Goal: Check status: Check status

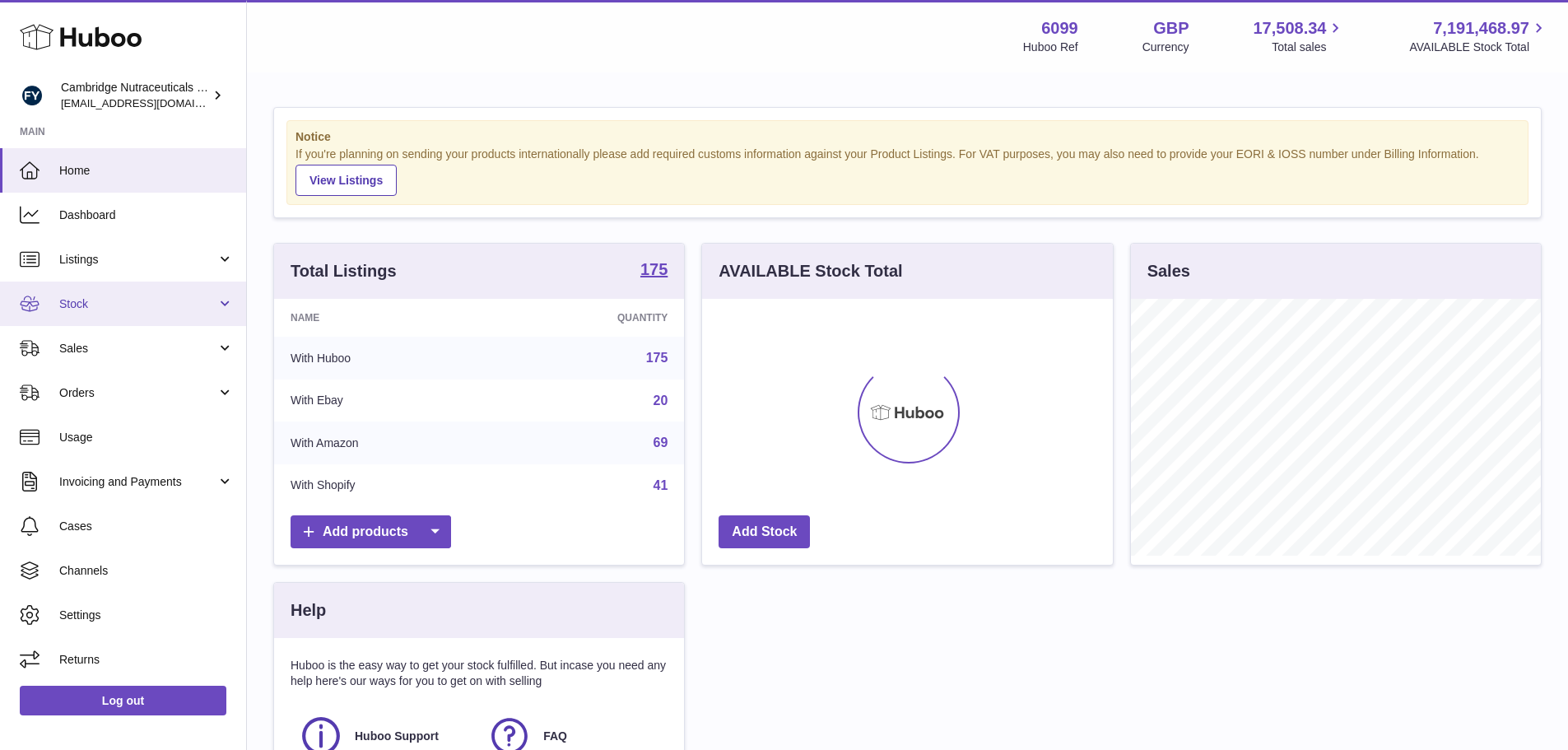
scroll to position [256, 411]
click at [108, 299] on span "Stock" at bounding box center [138, 303] width 158 height 15
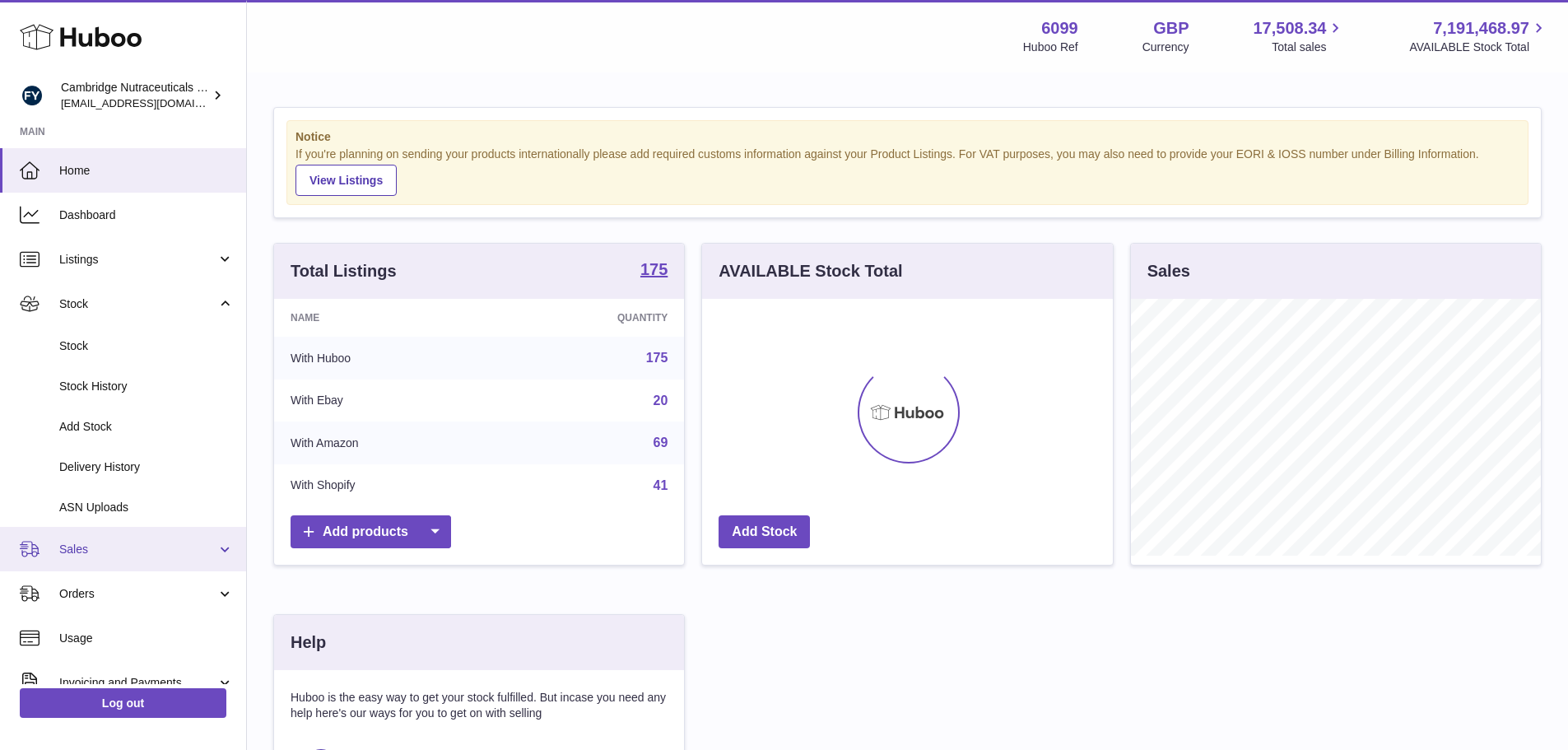
click at [96, 341] on span "Stock" at bounding box center [147, 346] width 175 height 15
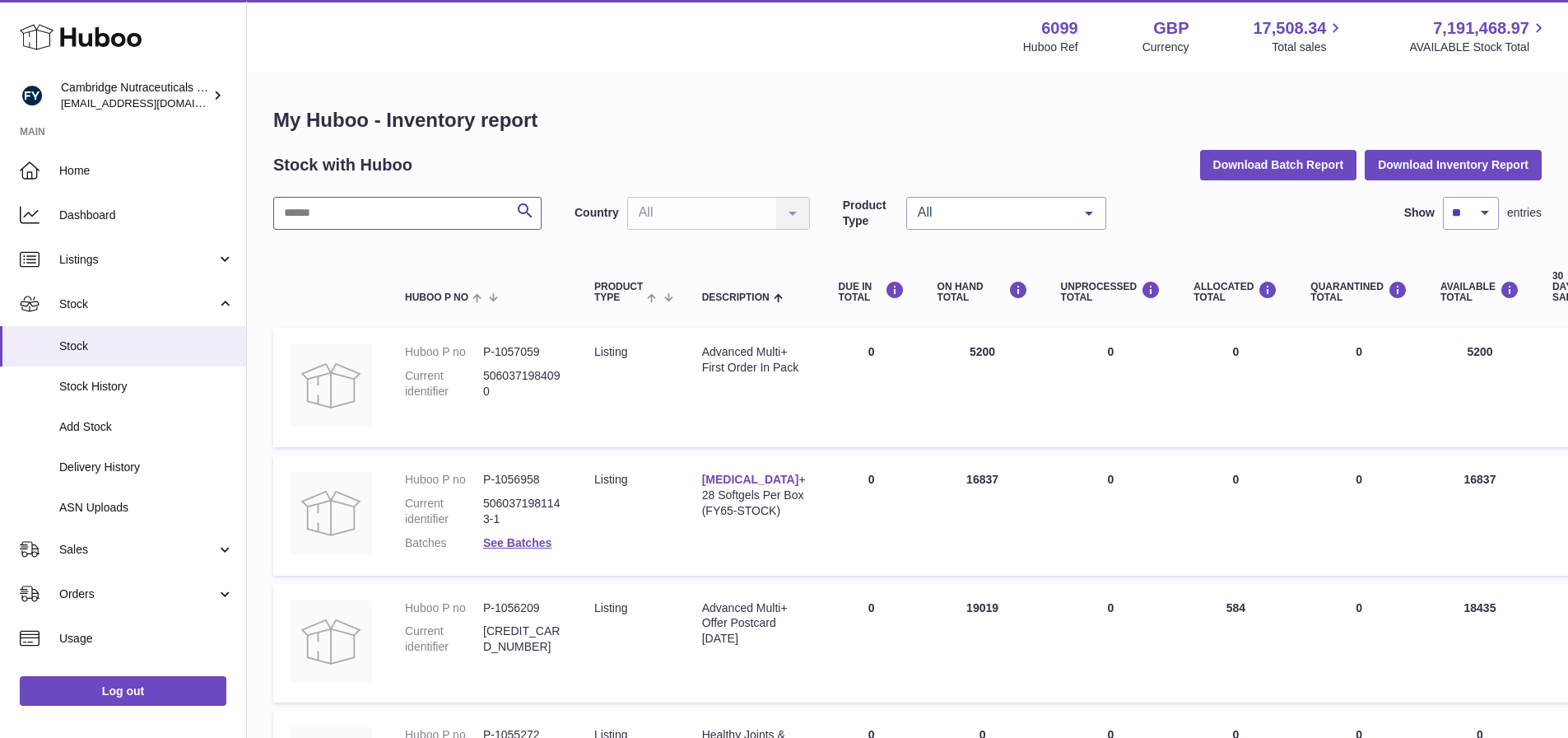
click at [406, 221] on input "text" at bounding box center [406, 213] width 268 height 33
type input "*****"
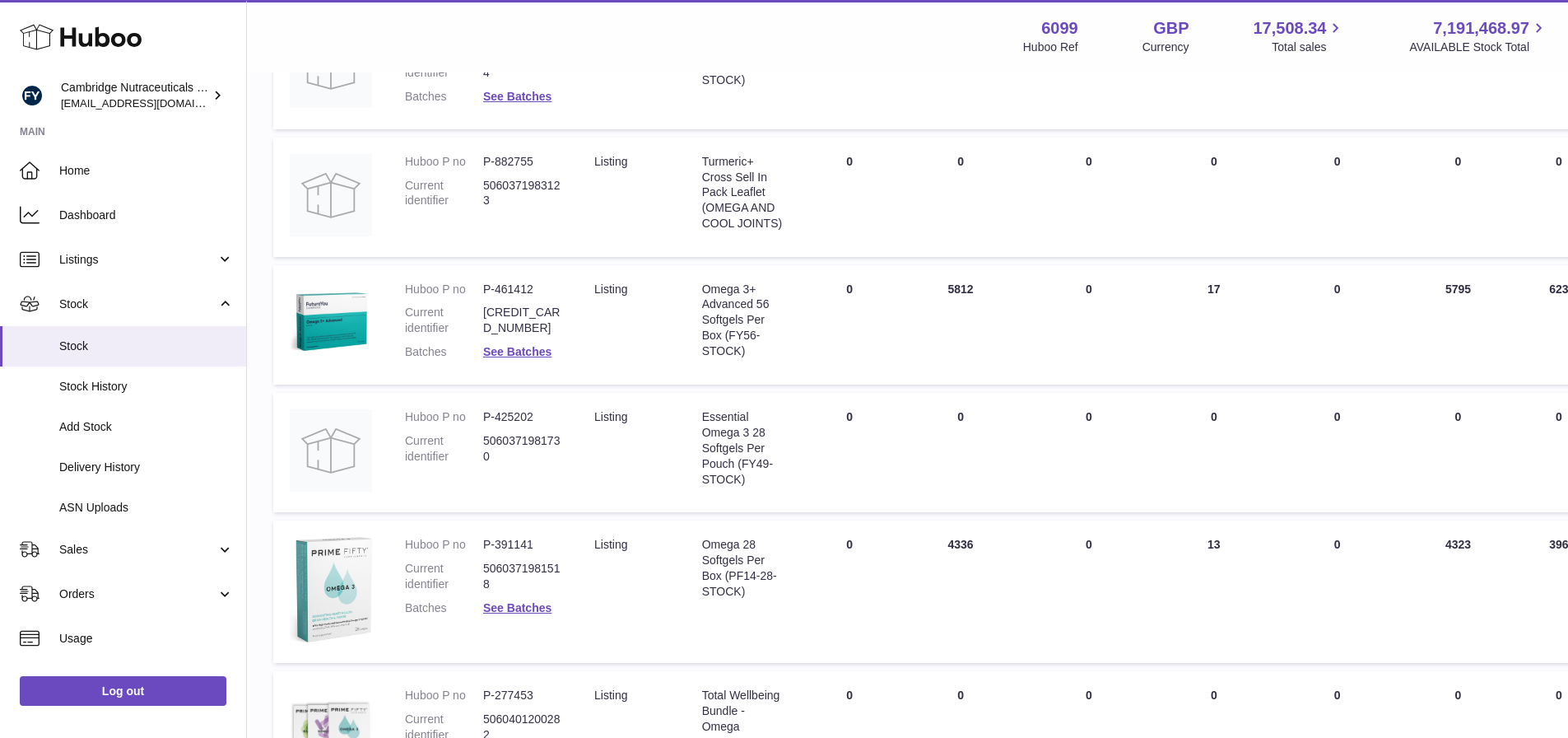
scroll to position [330, 0]
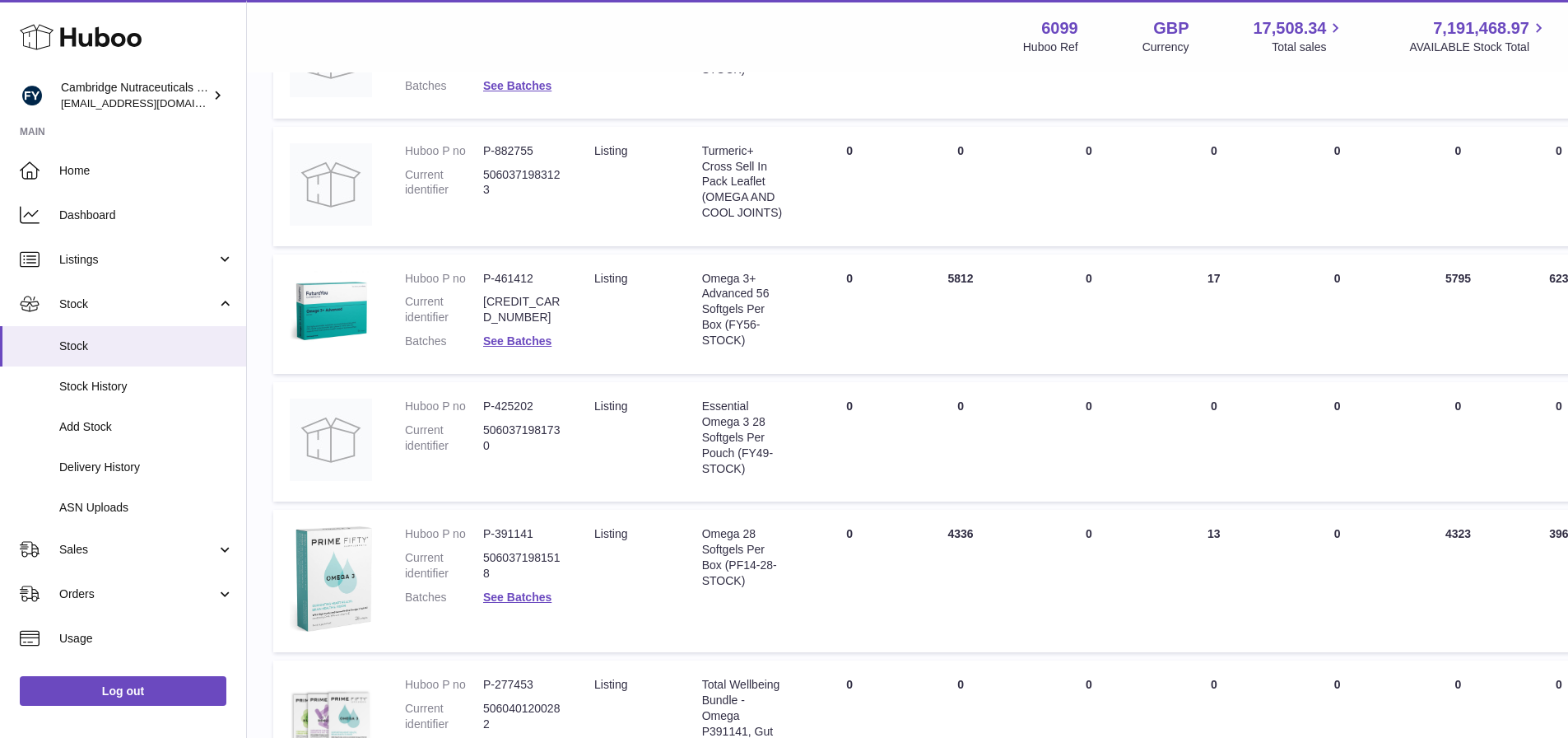
click at [530, 331] on dl "Huboo P no P-461412 Current identifier [CREDIT_CARD_NUMBER] Batches See Batches" at bounding box center [483, 314] width 157 height 87
click at [532, 339] on link "See Batches" at bounding box center [517, 341] width 68 height 13
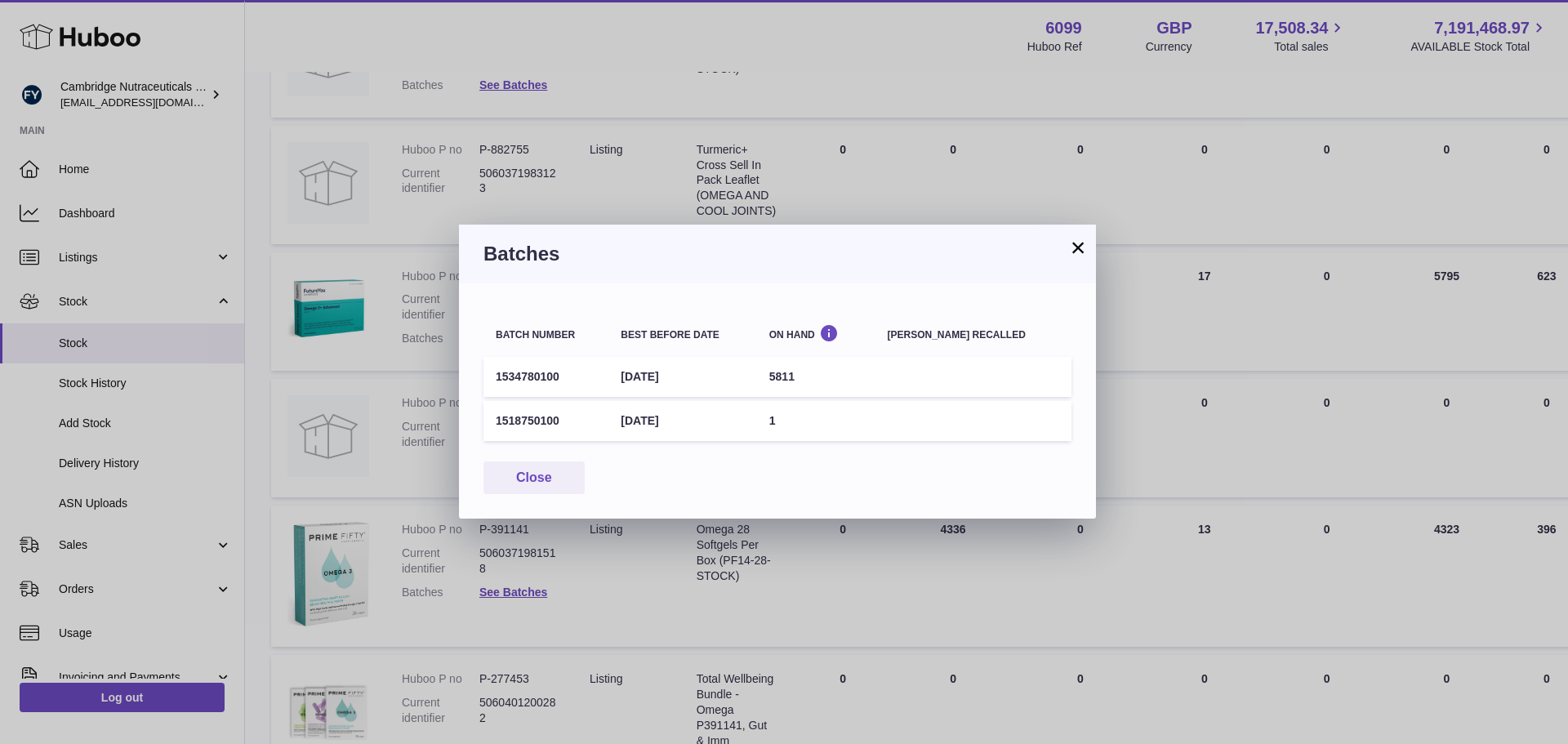
drag, startPoint x: 786, startPoint y: 386, endPoint x: 905, endPoint y: 305, distance: 144.0
click at [905, 305] on div "Batch number Best before date On Hand [PERSON_NAME] recalled 1534780100 [DATE] …" at bounding box center [778, 400] width 637 height 235
click at [796, 311] on table "Batch number Best before date On Hand [PERSON_NAME] recalled 1534780100 [DATE] …" at bounding box center [777, 375] width 588 height 136
click at [1075, 257] on button "×" at bounding box center [1078, 247] width 20 height 20
